Goal: Task Accomplishment & Management: Manage account settings

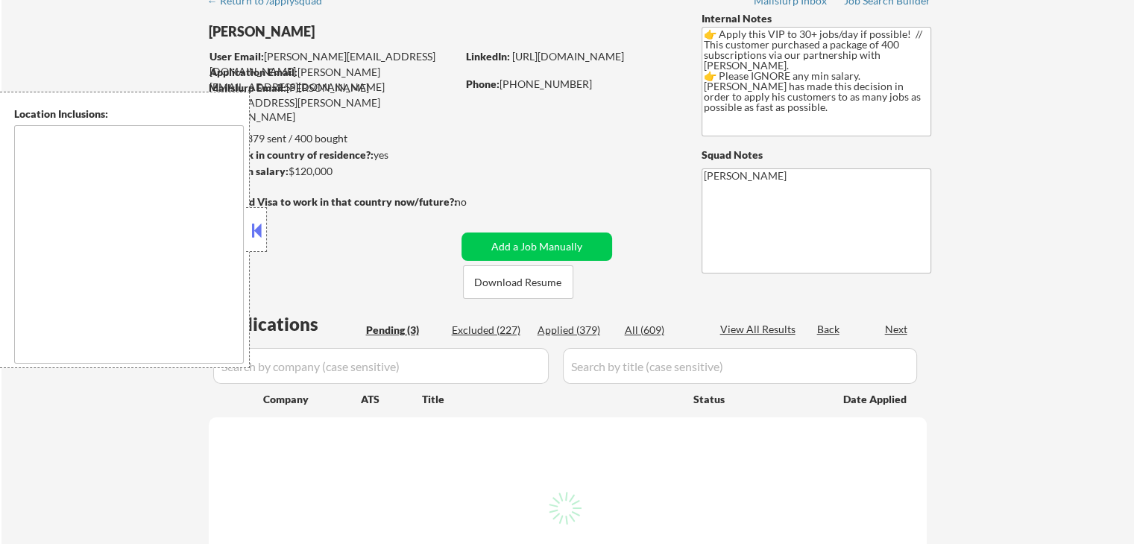
select select ""pending""
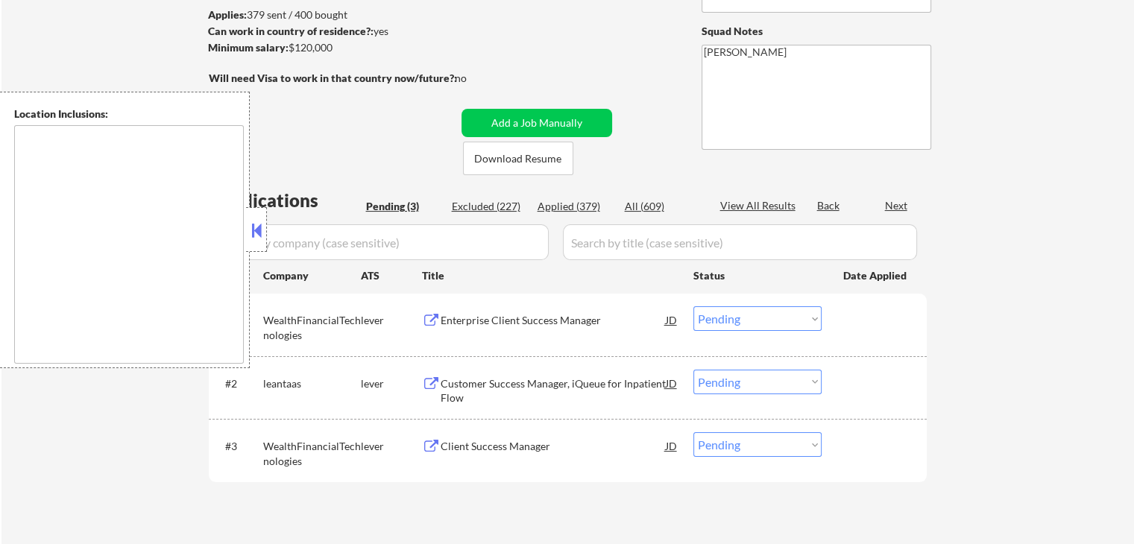
scroll to position [224, 0]
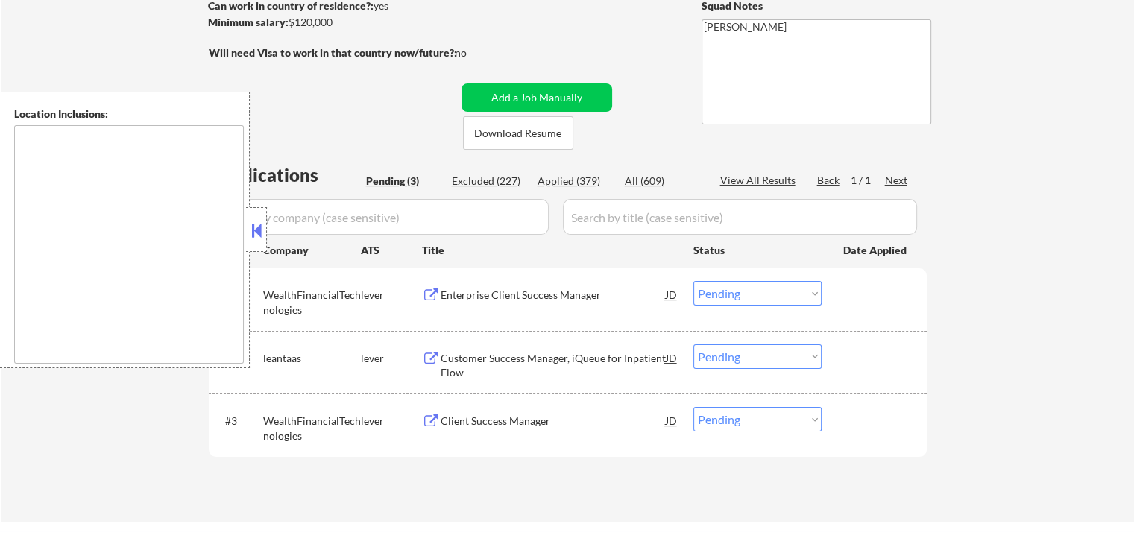
click at [434, 294] on button at bounding box center [431, 296] width 19 height 14
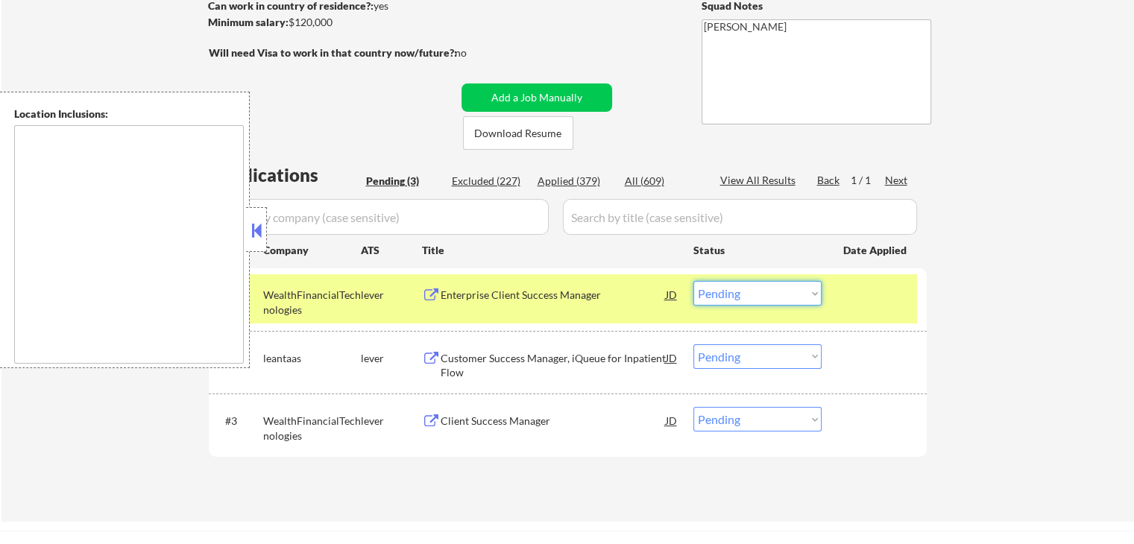
click at [774, 289] on select "Choose an option... Pending Applied Excluded (Questions) Excluded (Expired) Exc…" at bounding box center [757, 293] width 128 height 25
click at [693, 281] on select "Choose an option... Pending Applied Excluded (Questions) Excluded (Expired) Exc…" at bounding box center [757, 293] width 128 height 25
click at [429, 355] on button at bounding box center [431, 359] width 19 height 14
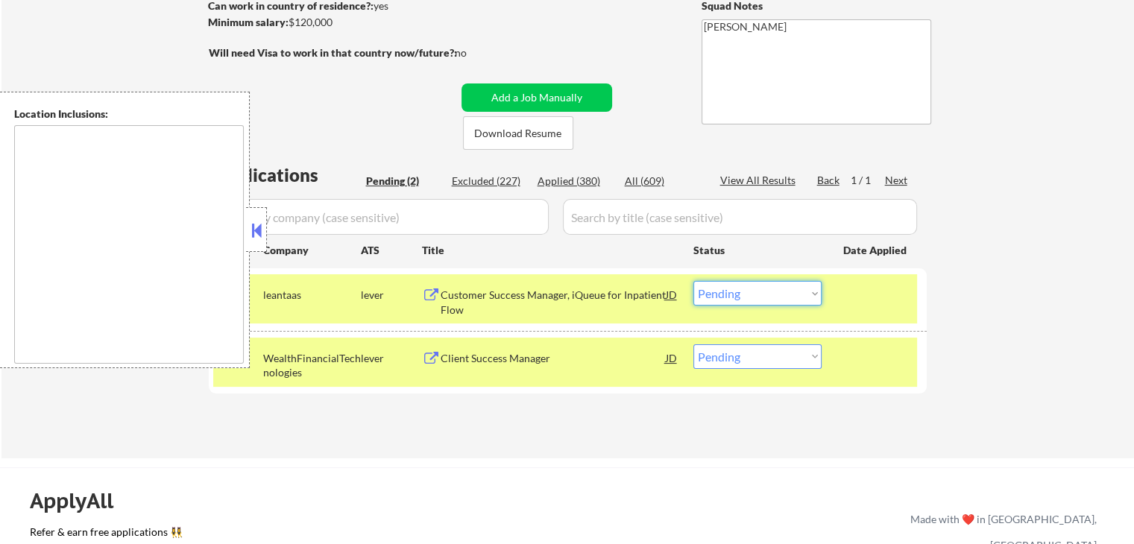
click at [722, 293] on select "Choose an option... Pending Applied Excluded (Questions) Excluded (Expired) Exc…" at bounding box center [757, 293] width 128 height 25
click at [693, 281] on select "Choose an option... Pending Applied Excluded (Questions) Excluded (Expired) Exc…" at bounding box center [757, 293] width 128 height 25
click at [438, 359] on button at bounding box center [431, 359] width 19 height 14
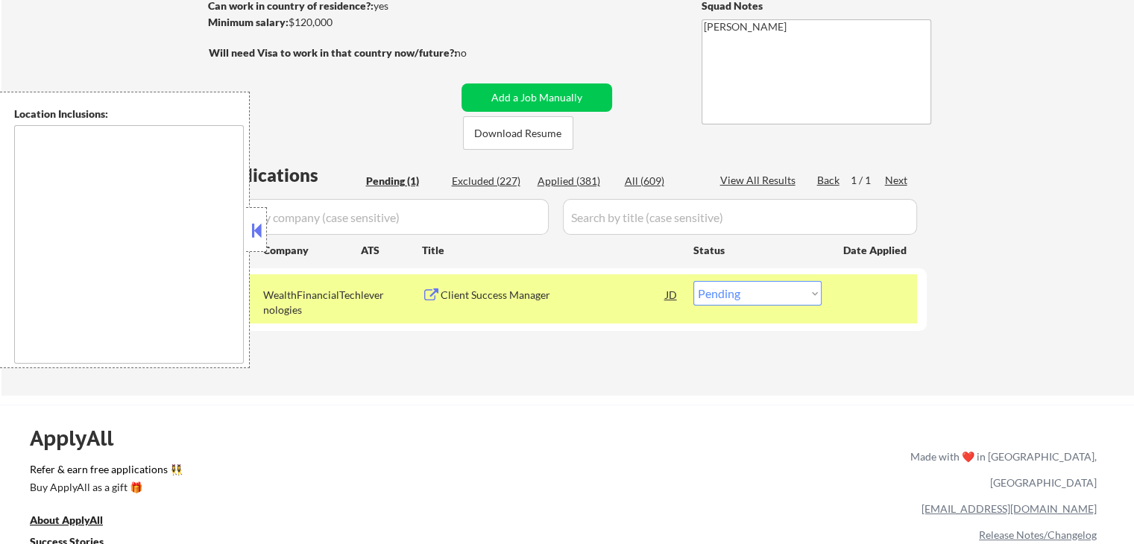
click at [729, 293] on select "Choose an option... Pending Applied Excluded (Questions) Excluded (Expired) Exc…" at bounding box center [757, 293] width 128 height 25
select select ""applied""
click at [693, 281] on select "Choose an option... Pending Applied Excluded (Questions) Excluded (Expired) Exc…" at bounding box center [757, 293] width 128 height 25
